Goal: Transaction & Acquisition: Purchase product/service

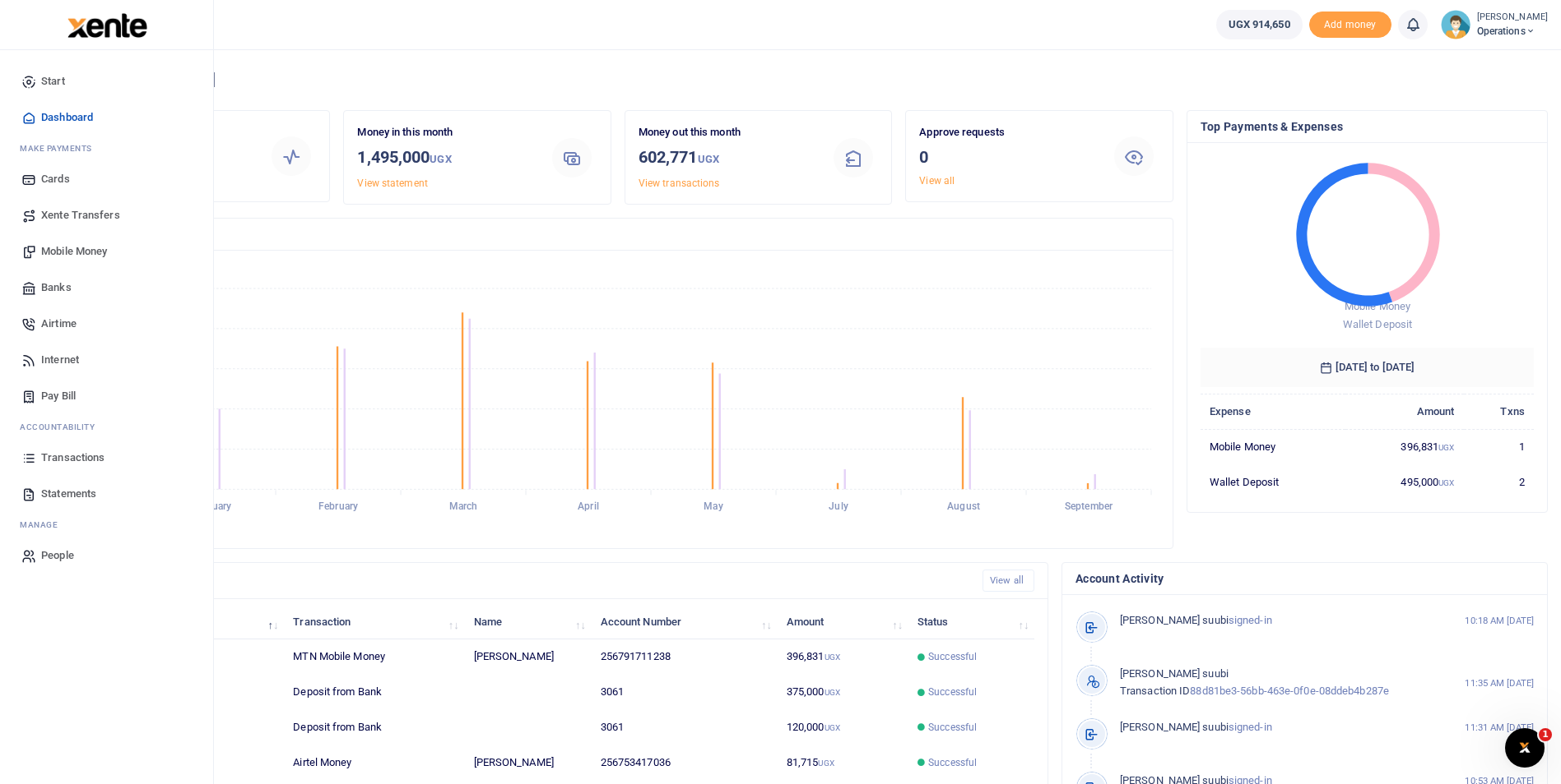
click at [91, 250] on span "Mobile Money" at bounding box center [74, 251] width 65 height 17
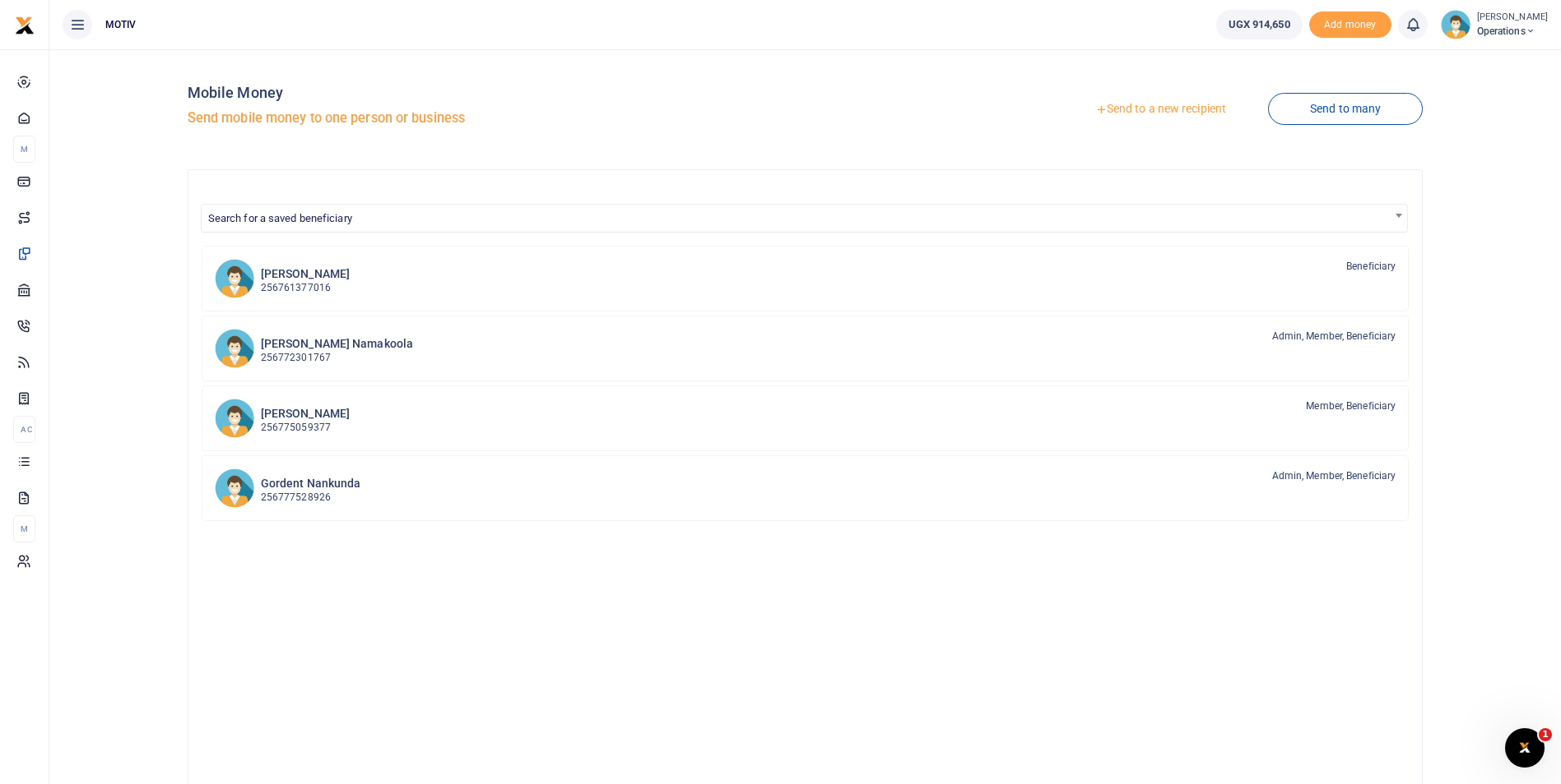
click at [1153, 107] on link "Send to a new recipient" at bounding box center [1160, 110] width 215 height 30
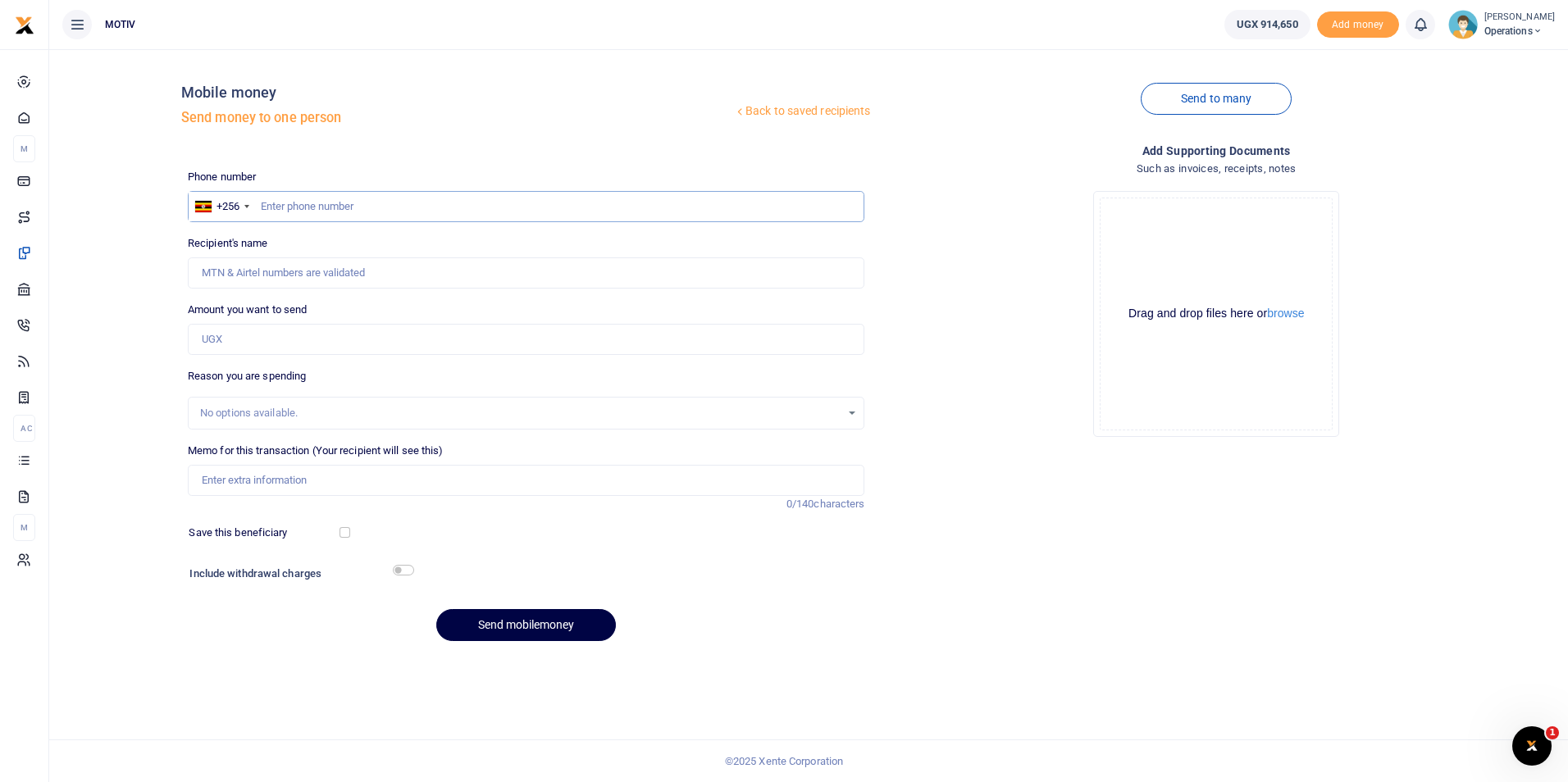
click at [323, 207] on input "text" at bounding box center [526, 207] width 677 height 32
paste input "- 0782838933"
click at [271, 208] on input "- 0782838933" at bounding box center [526, 207] width 677 height 32
click at [265, 210] on input "- 0782838933" at bounding box center [526, 207] width 677 height 32
type input "0782838933"
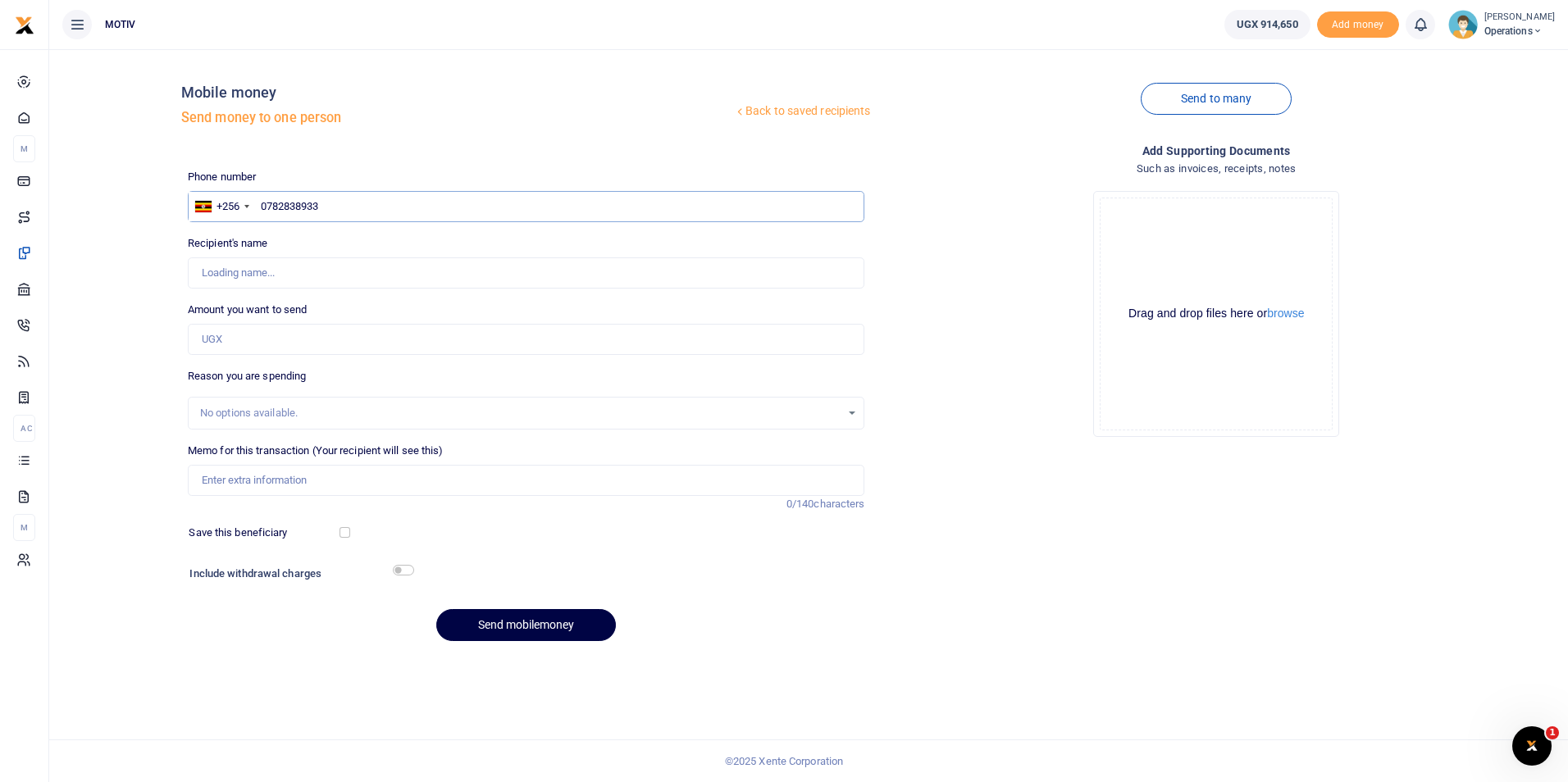
type input "Hajjirah Bint - Musa"
type input "0782838933"
click at [233, 336] on input "Amount you want to send" at bounding box center [526, 340] width 677 height 32
type input "52,000"
click at [240, 478] on input "Memo for this transaction (Your recipient will see this)" at bounding box center [526, 481] width 677 height 32
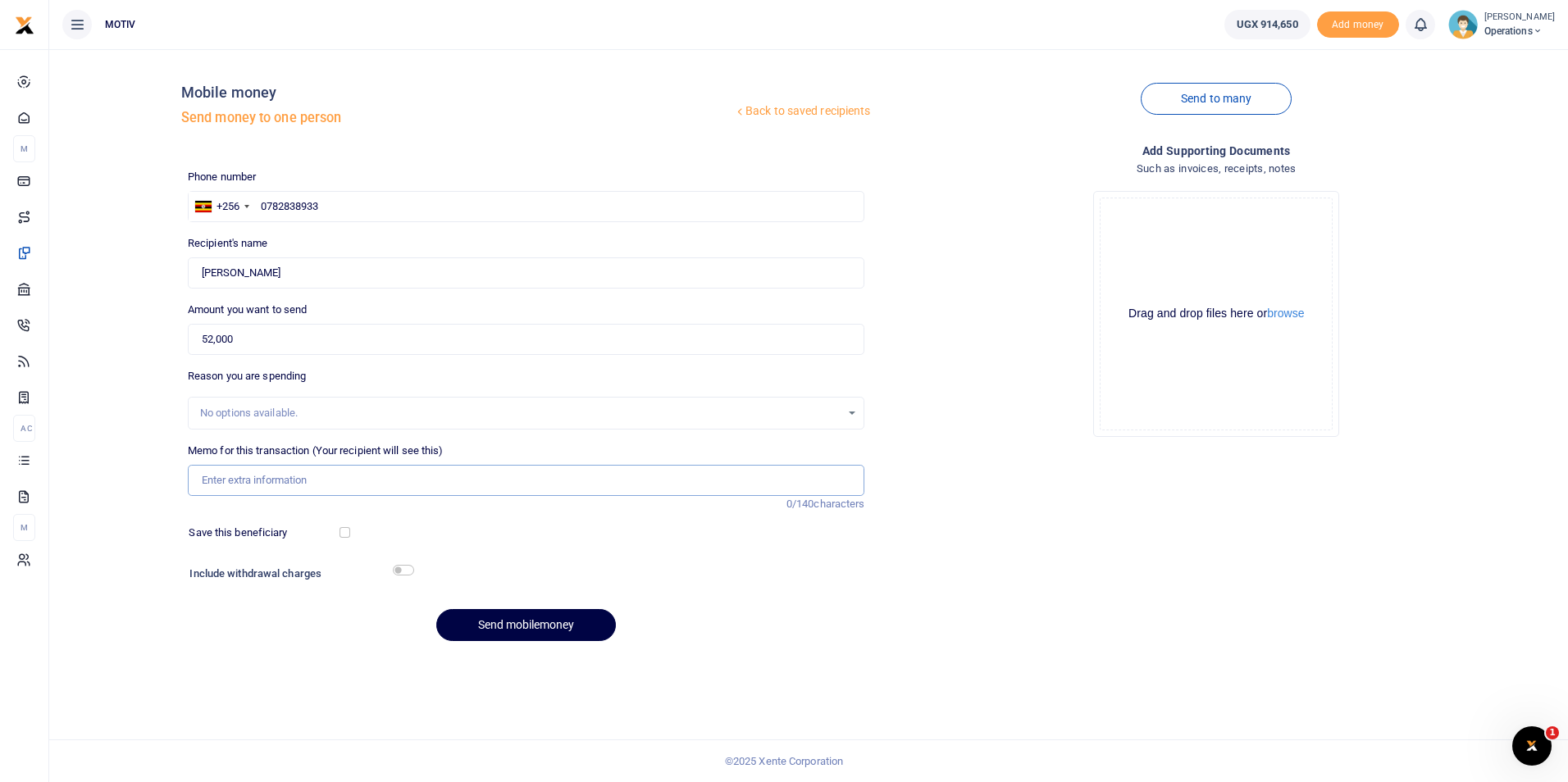
paste input "KITY25PC0013"
paste input "Purchase of rat poison and transport"
type input "KITY25PC0013 Purchase of rat poison and transport"
click at [345, 535] on input "checkbox" at bounding box center [345, 532] width 11 height 11
checkbox input "true"
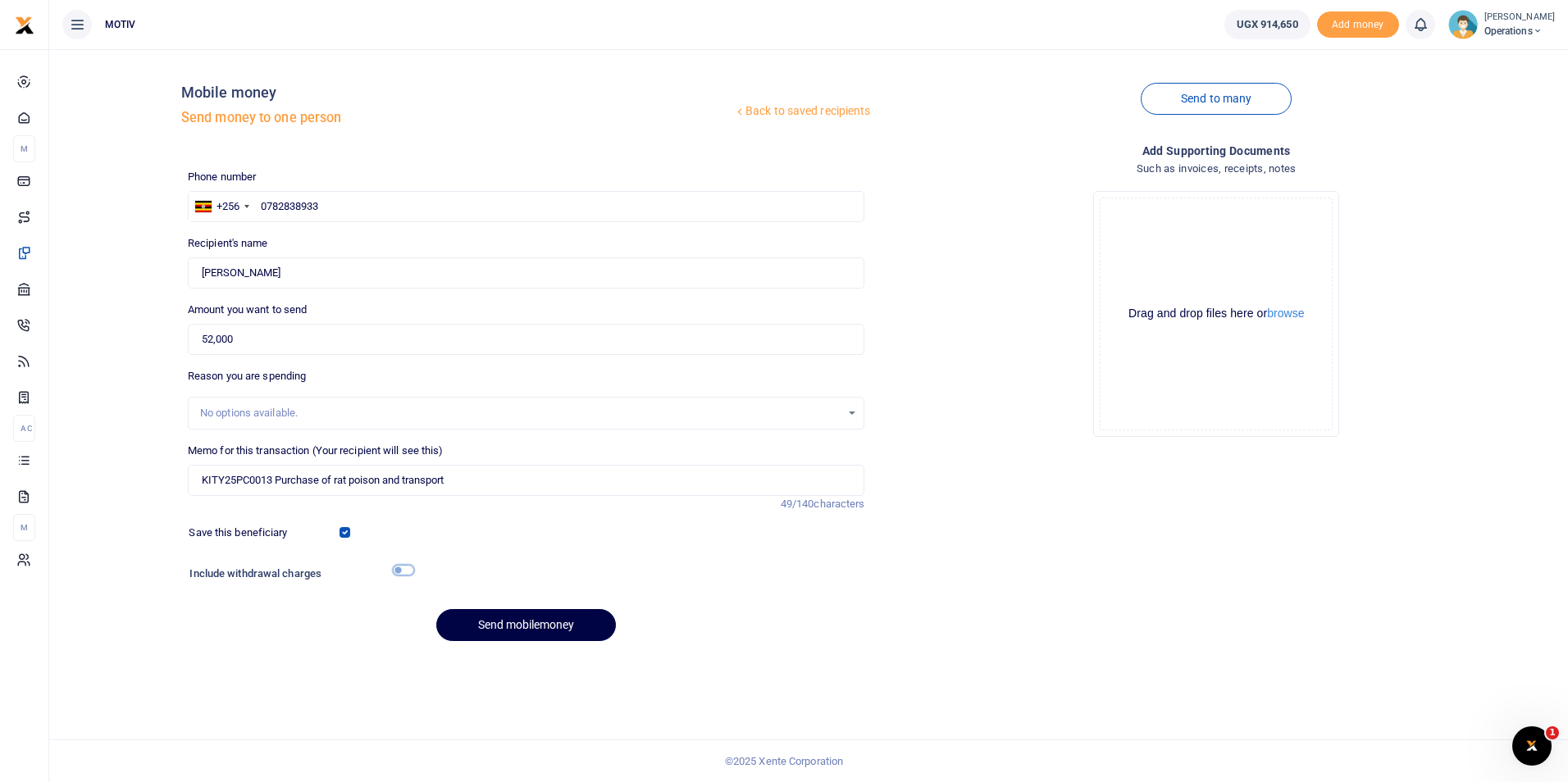
click at [406, 569] on input "checkbox" at bounding box center [404, 570] width 22 height 11
checkbox input "true"
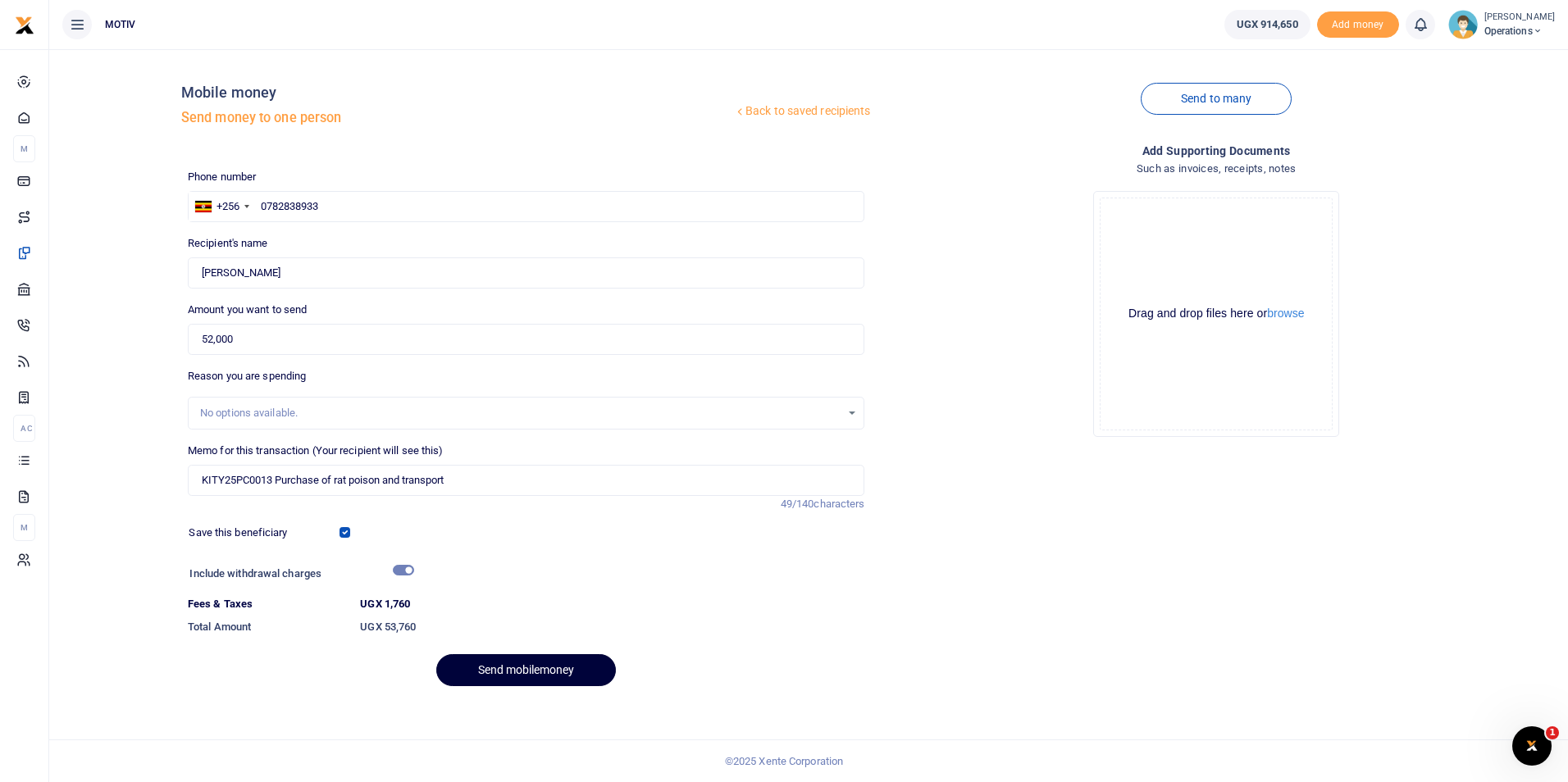
click at [500, 668] on button "Send mobilemoney" at bounding box center [526, 670] width 180 height 32
click at [469, 75] on div "Back to saved recipients Mobile money Send money to one person" at bounding box center [526, 109] width 690 height 94
click at [268, 211] on input "0782838933" at bounding box center [526, 207] width 677 height 32
click at [531, 662] on button "Send mobilemoney" at bounding box center [526, 670] width 180 height 32
click at [262, 207] on input "782838933" at bounding box center [526, 207] width 677 height 32
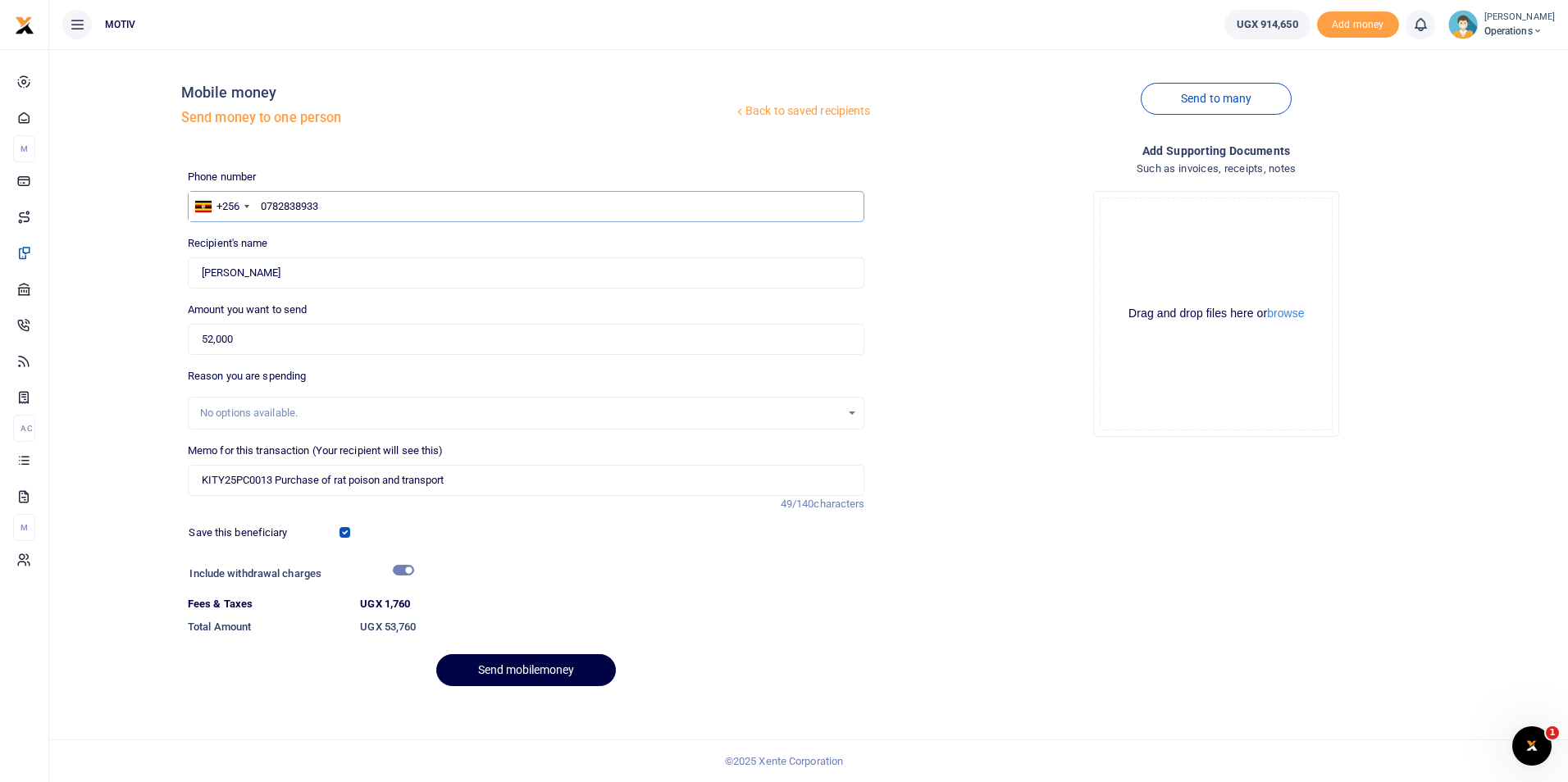
type input "0782838933"
click at [266, 279] on input "Found" at bounding box center [526, 274] width 677 height 32
type input "Hajjirah Bint Musa"
click at [513, 665] on button "Send mobilemoney" at bounding box center [526, 670] width 180 height 32
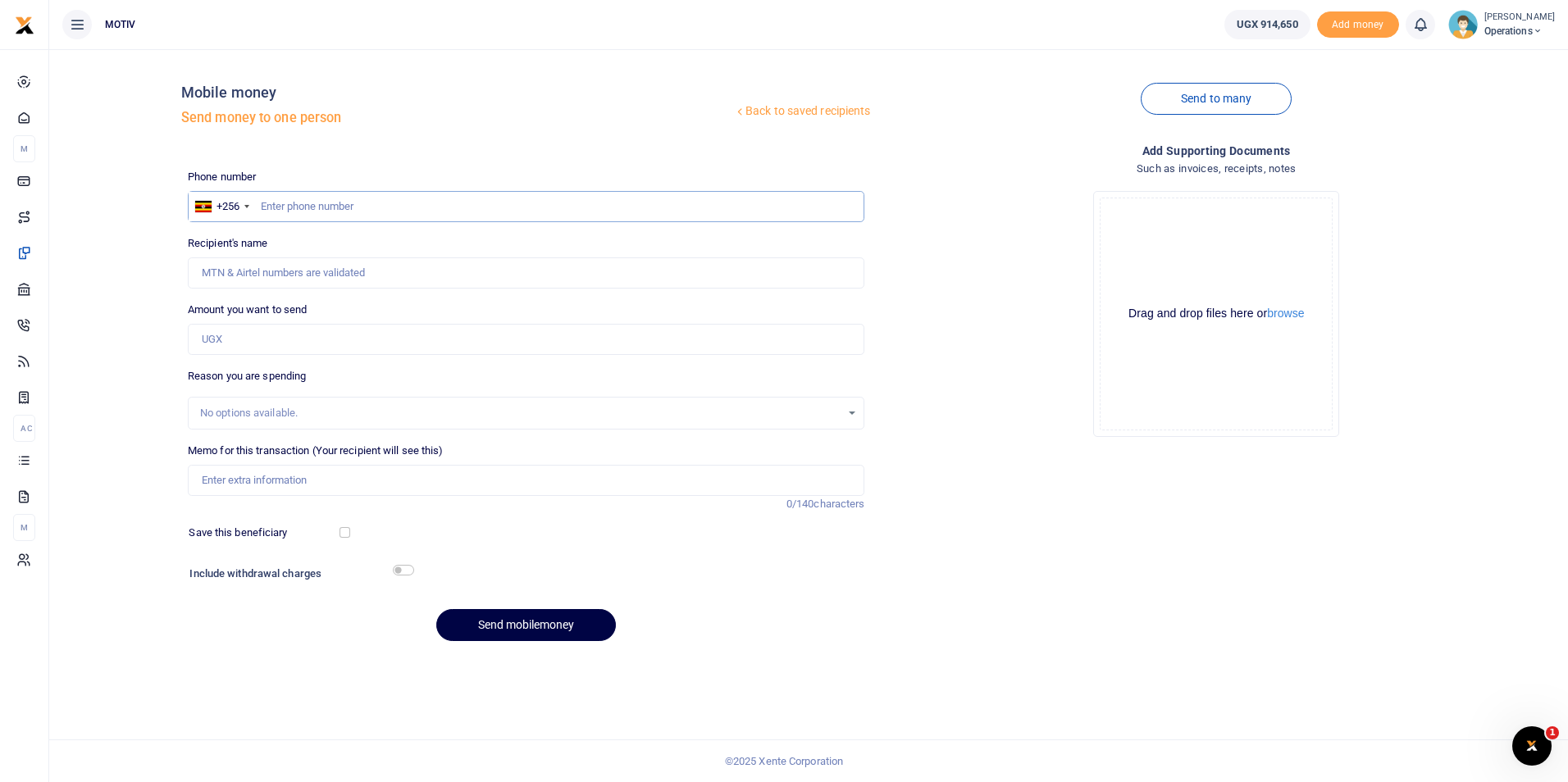
click at [347, 203] on input "text" at bounding box center [526, 207] width 677 height 32
paste input "0782838933"
type input "0782838933"
type input "Hajjirah Bint - Musa"
type input "0782838933"
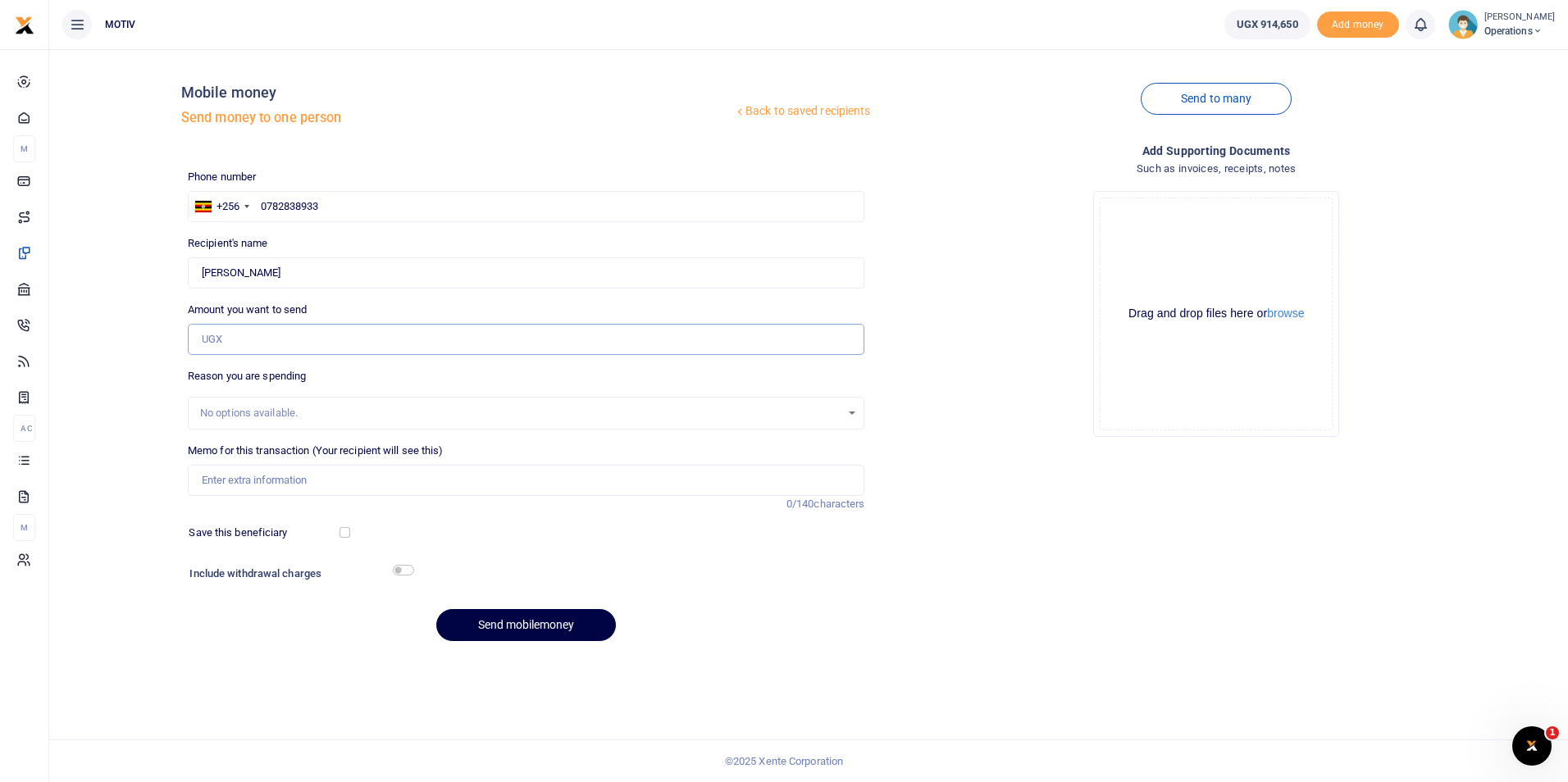
click at [225, 340] on input "Amount you want to send" at bounding box center [526, 340] width 677 height 32
type input "21,000"
click at [295, 483] on input "Memo for this transaction (Your recipient will see this)" at bounding box center [526, 481] width 677 height 32
paste input "KITY25PC0012"
paste input "Tranport to visit new catering site"
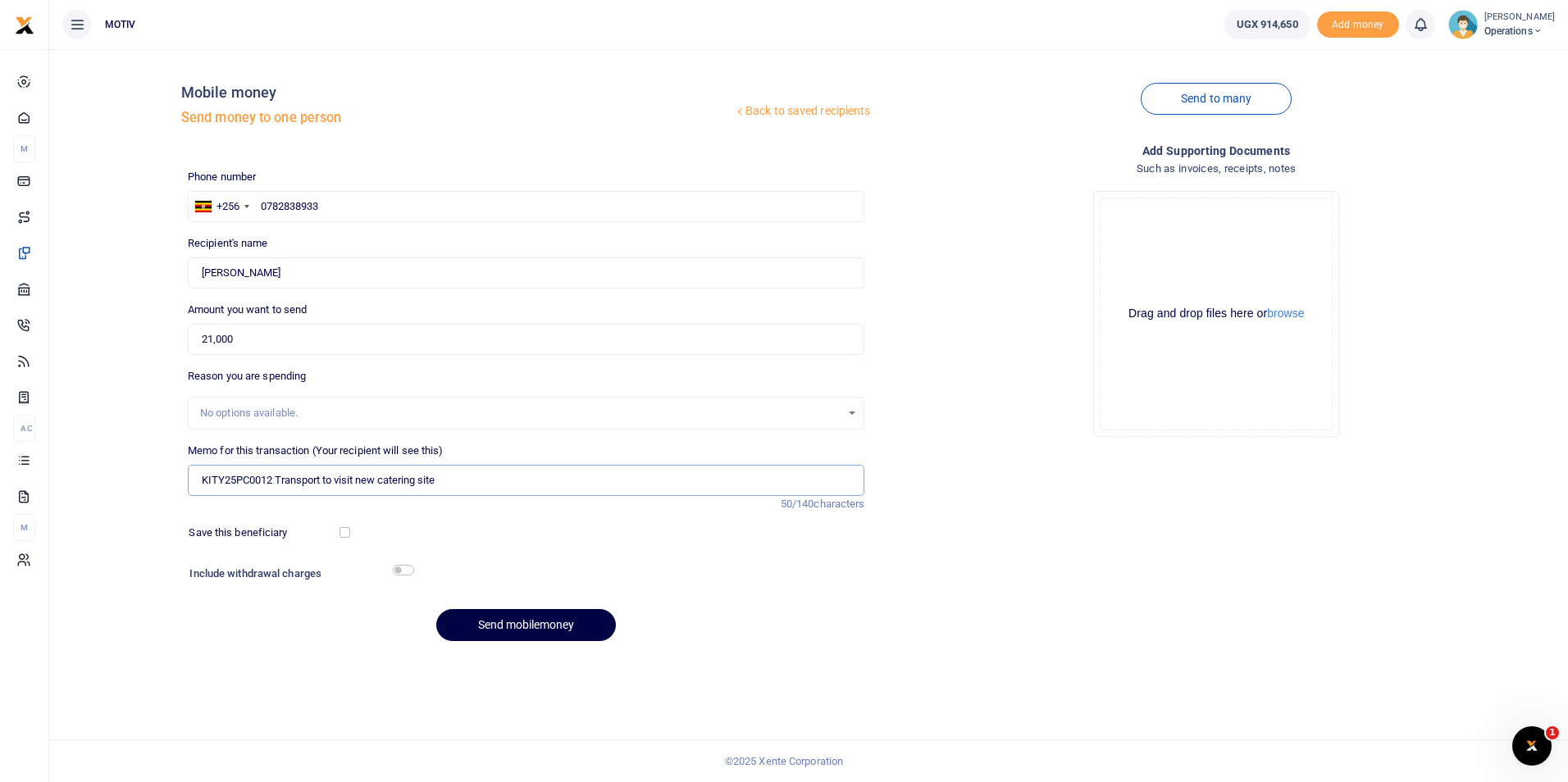
type input "KITY25PC0012 Transport to visit new catering site"
click at [344, 535] on input "checkbox" at bounding box center [345, 532] width 11 height 11
checkbox input "true"
click at [400, 571] on input "checkbox" at bounding box center [404, 570] width 22 height 11
checkbox input "true"
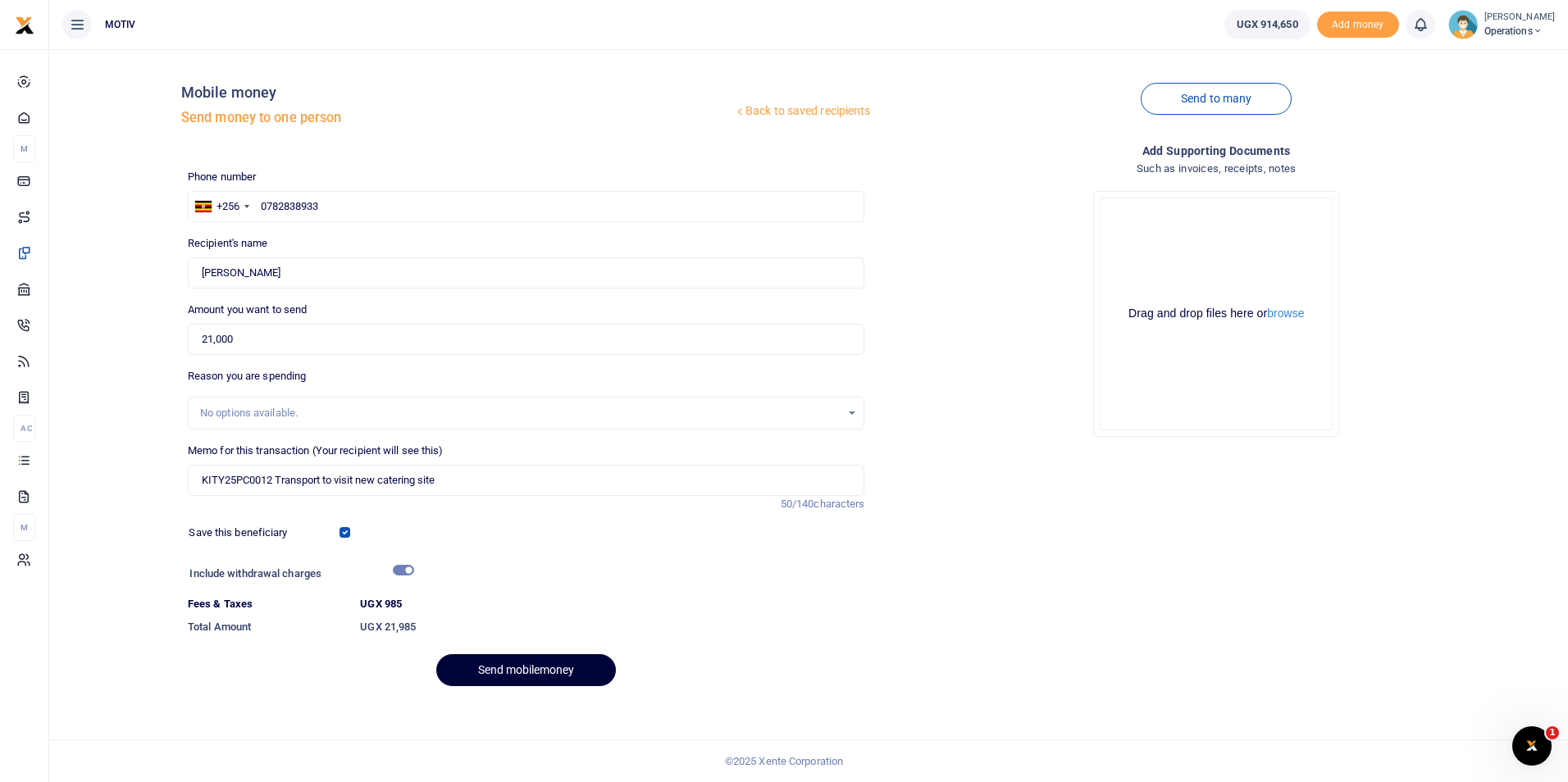
click at [518, 666] on button "Send mobilemoney" at bounding box center [526, 670] width 180 height 32
click at [266, 277] on input "Found" at bounding box center [526, 274] width 677 height 32
type input "[PERSON_NAME]"
click at [507, 670] on button "Send mobilemoney" at bounding box center [526, 670] width 180 height 32
